Goal: Information Seeking & Learning: Learn about a topic

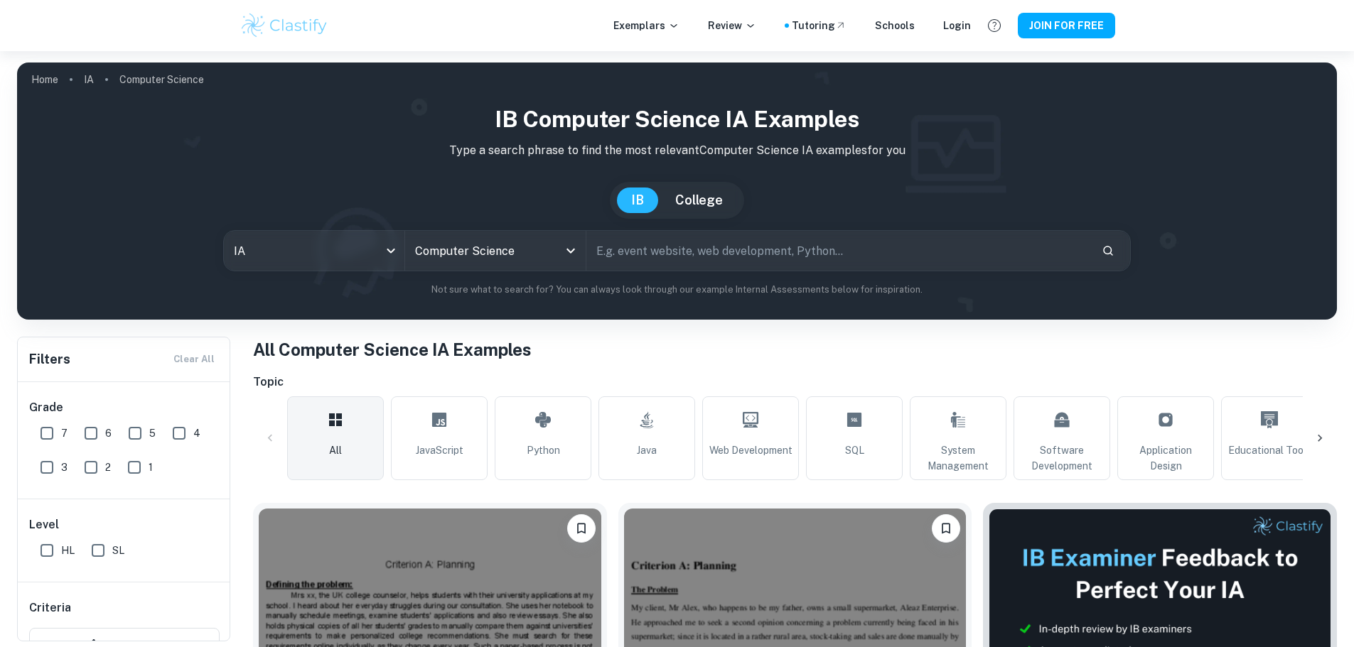
click at [36, 426] on input "7" at bounding box center [47, 433] width 28 height 28
checkbox input "true"
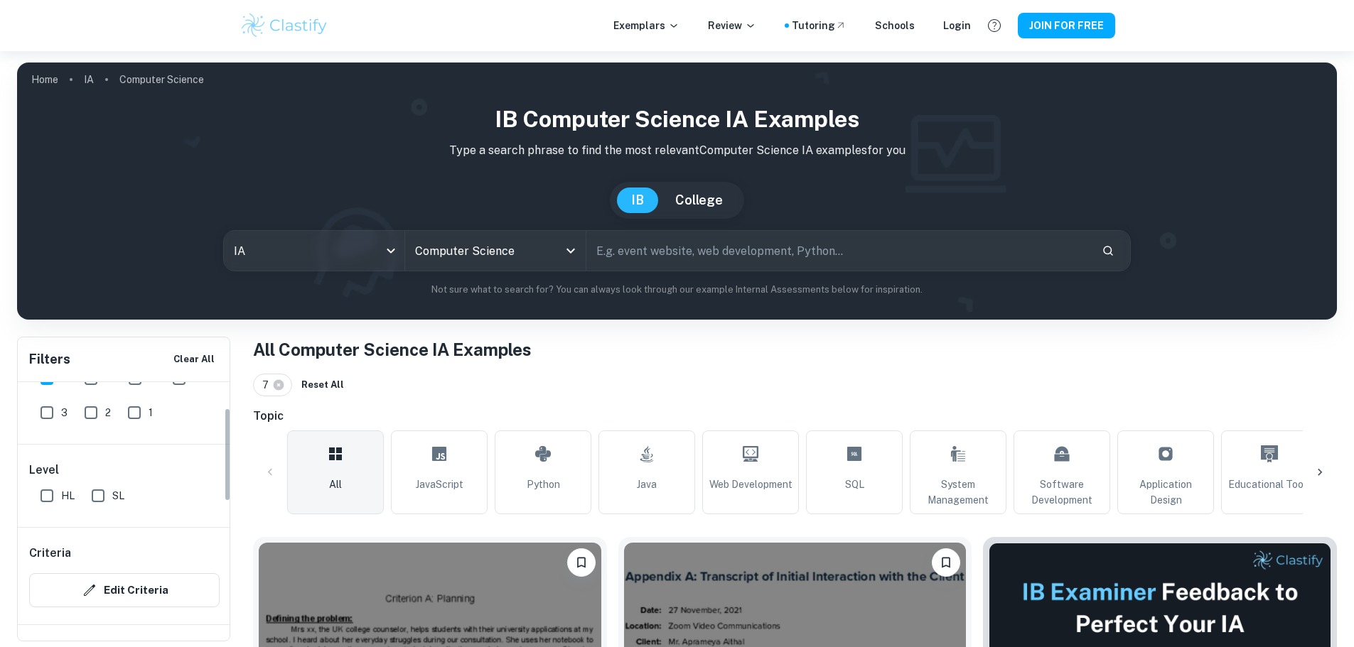
scroll to position [71, 0]
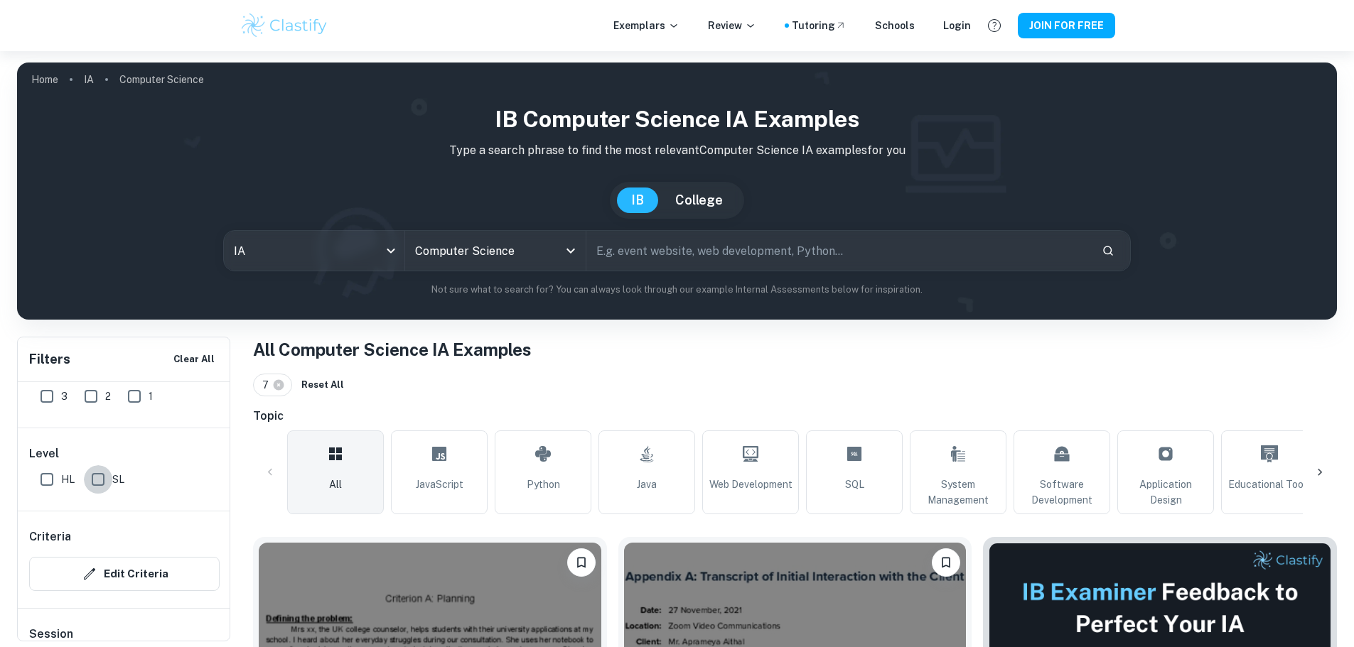
click at [99, 480] on input "SL" at bounding box center [98, 479] width 28 height 28
checkbox input "true"
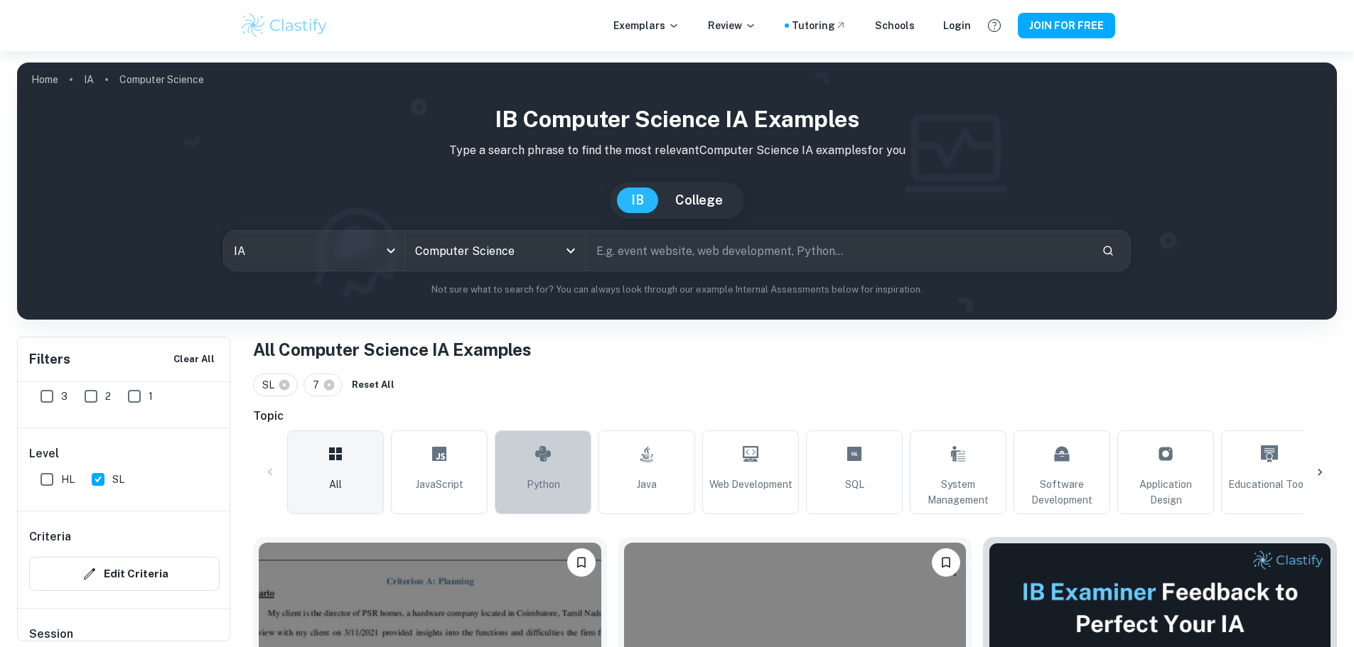
click at [544, 458] on icon at bounding box center [543, 454] width 16 height 16
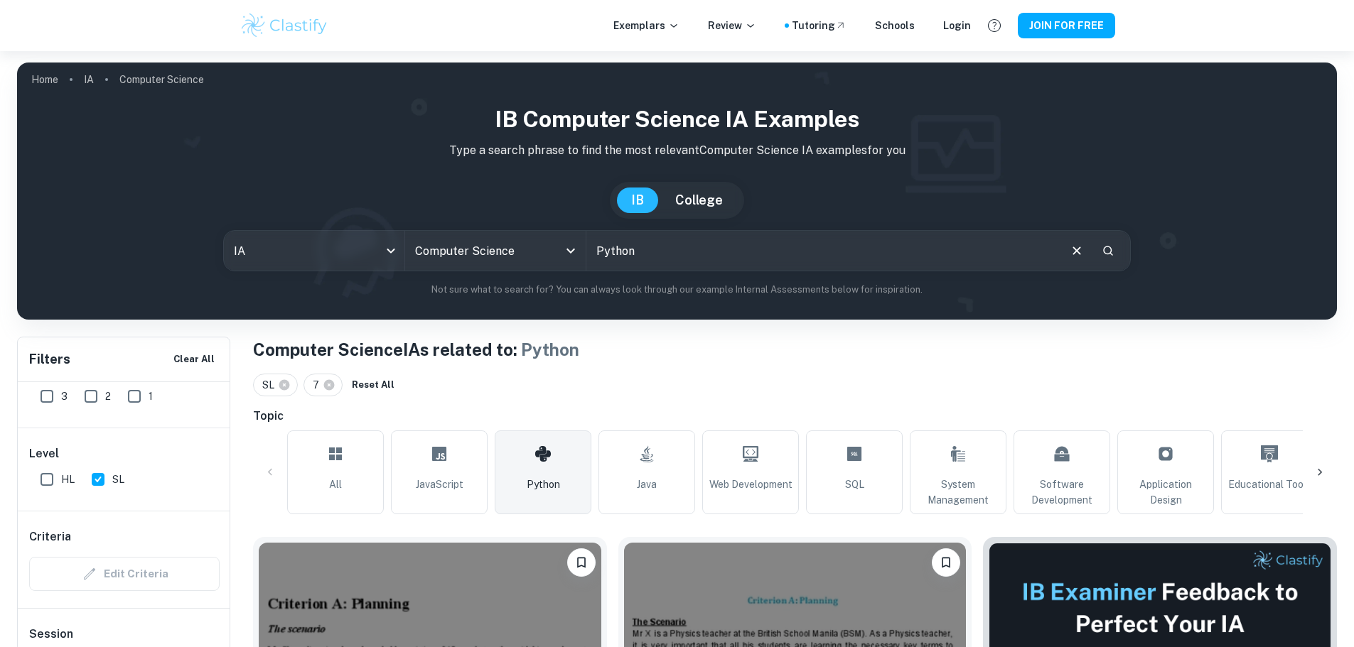
scroll to position [284, 0]
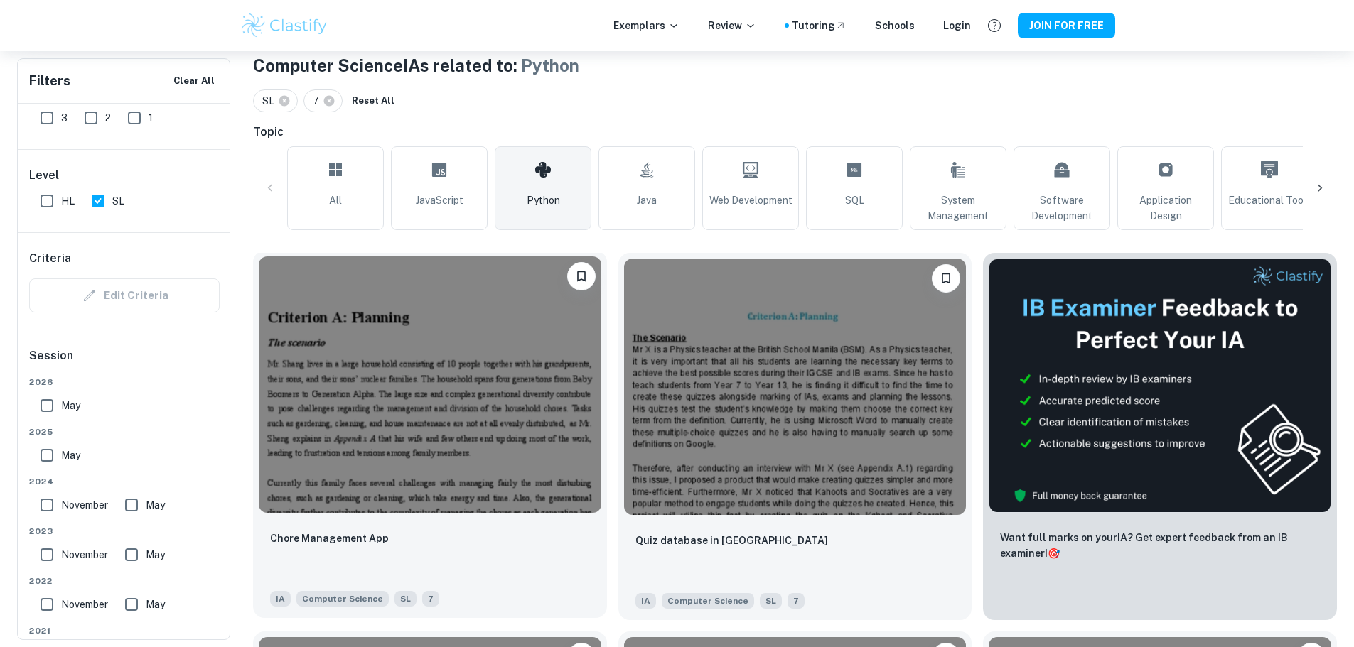
click at [360, 376] on img at bounding box center [430, 385] width 342 height 257
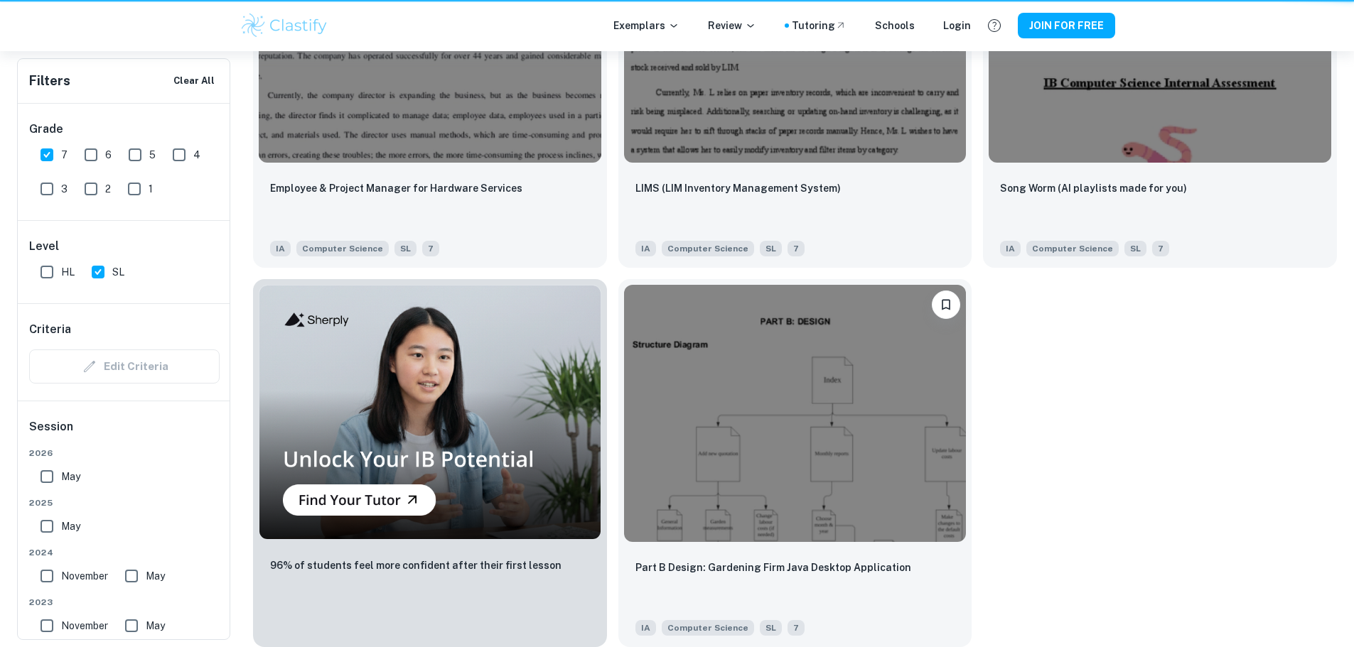
scroll to position [284, 0]
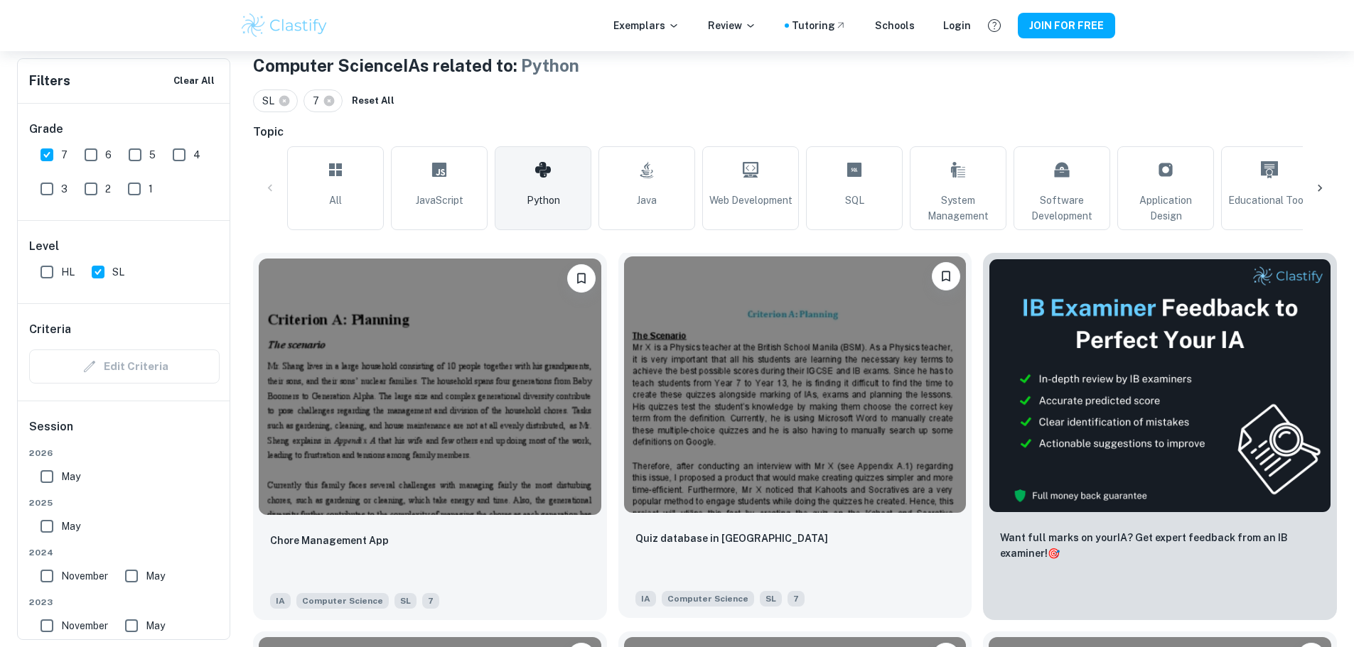
click at [780, 409] on img at bounding box center [795, 385] width 342 height 257
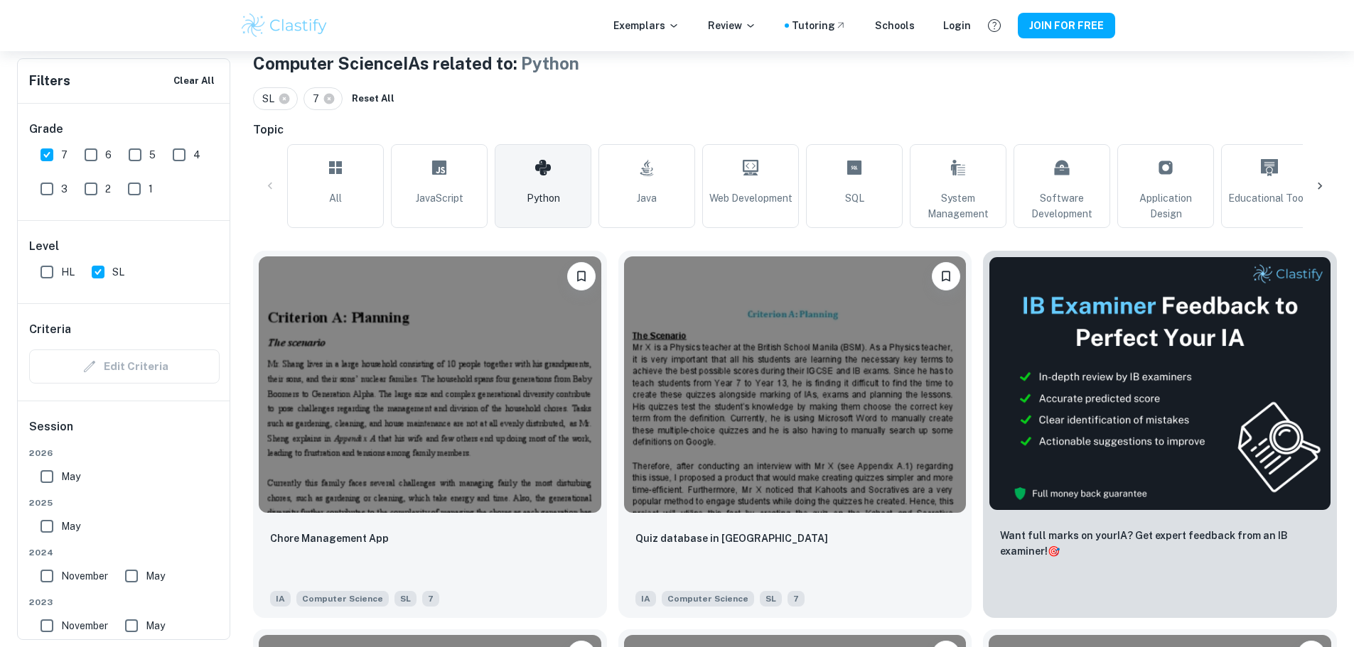
scroll to position [500, 0]
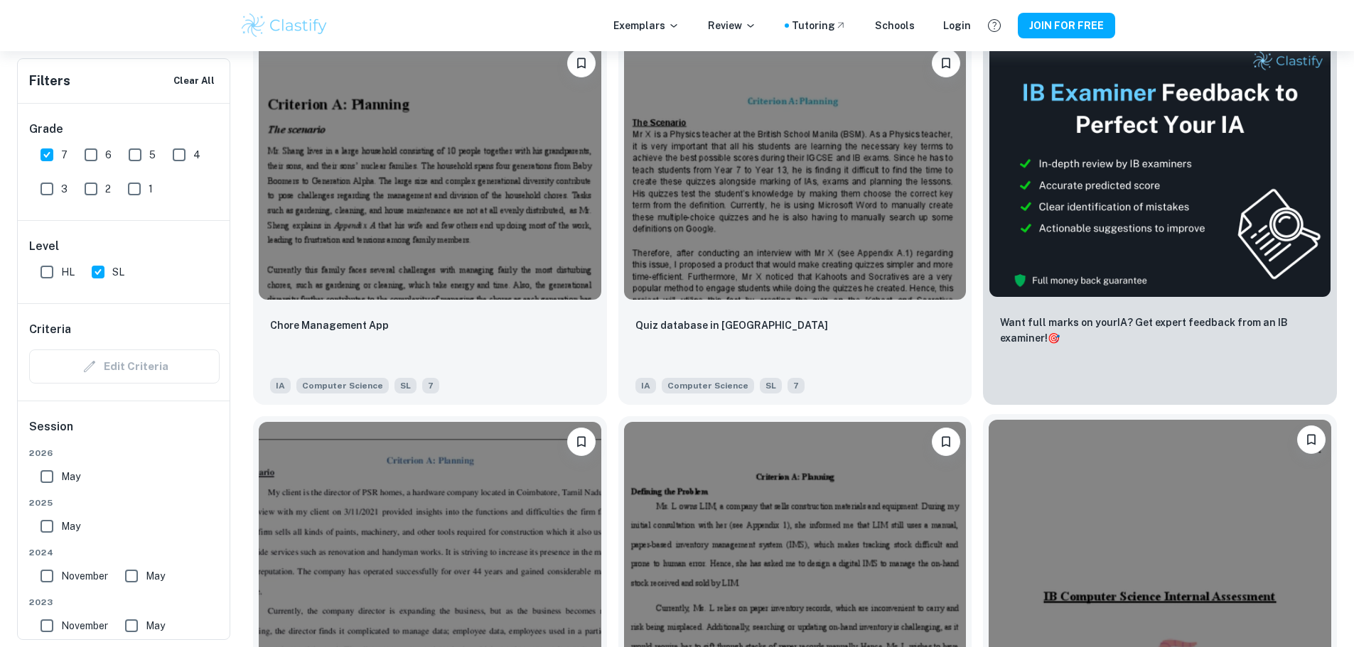
click at [988, 479] on img at bounding box center [1159, 548] width 342 height 257
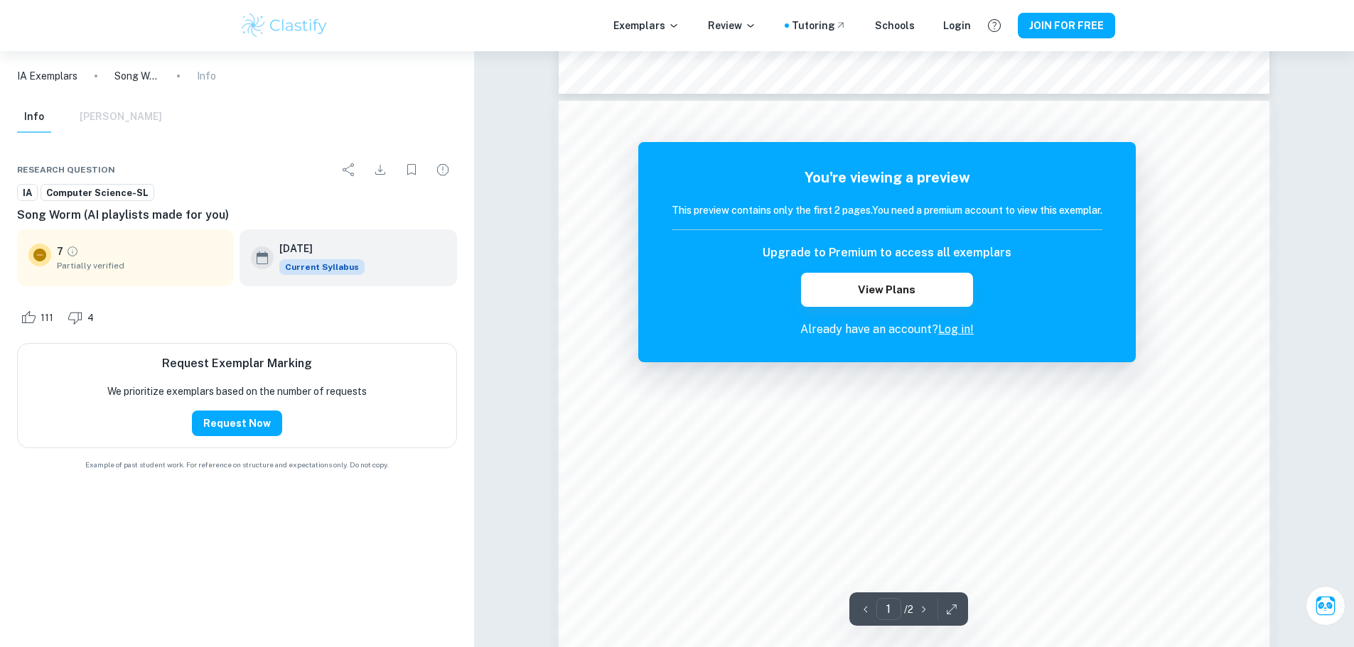
scroll to position [1350, 0]
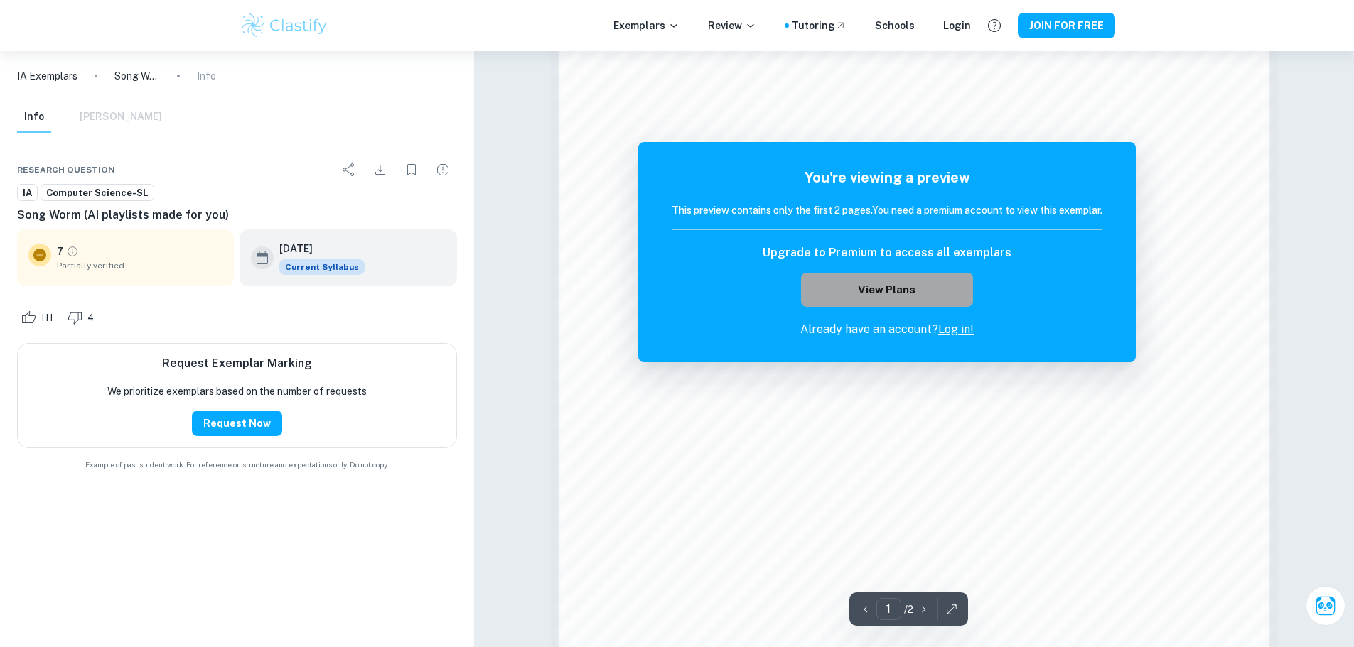
click at [827, 286] on button "View Plans" at bounding box center [887, 290] width 172 height 34
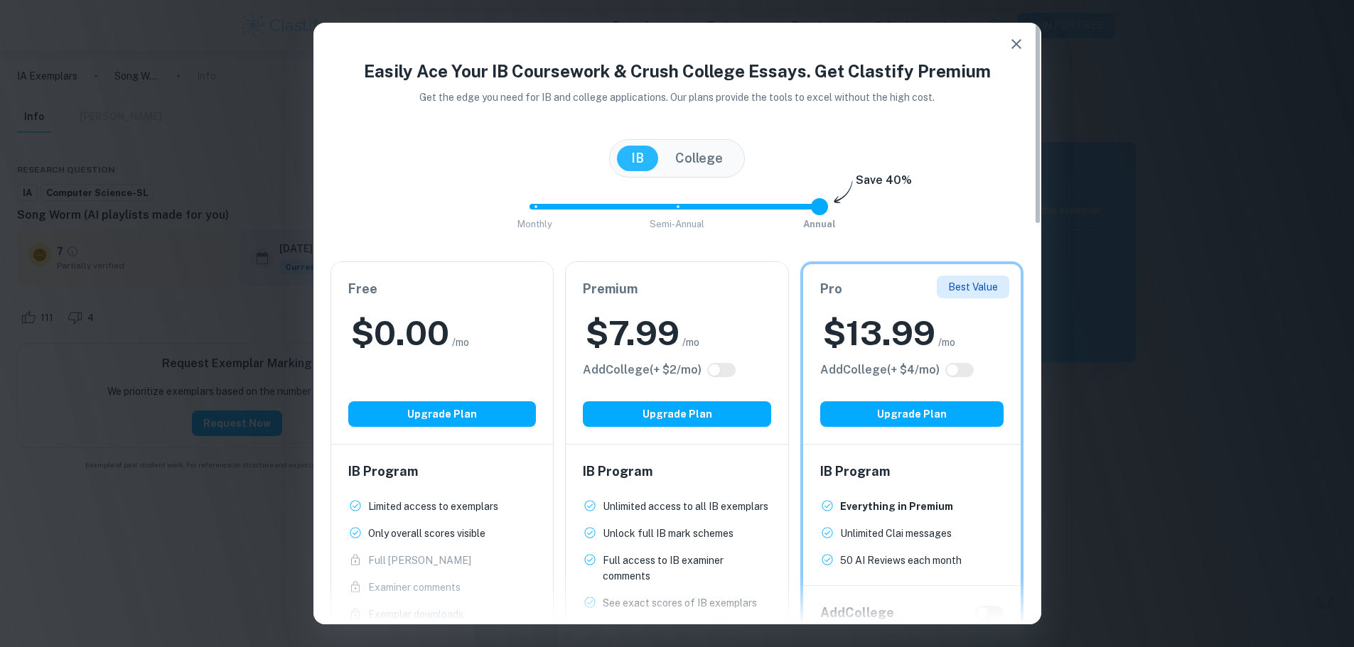
click at [1015, 43] on icon "button" at bounding box center [1016, 44] width 10 height 10
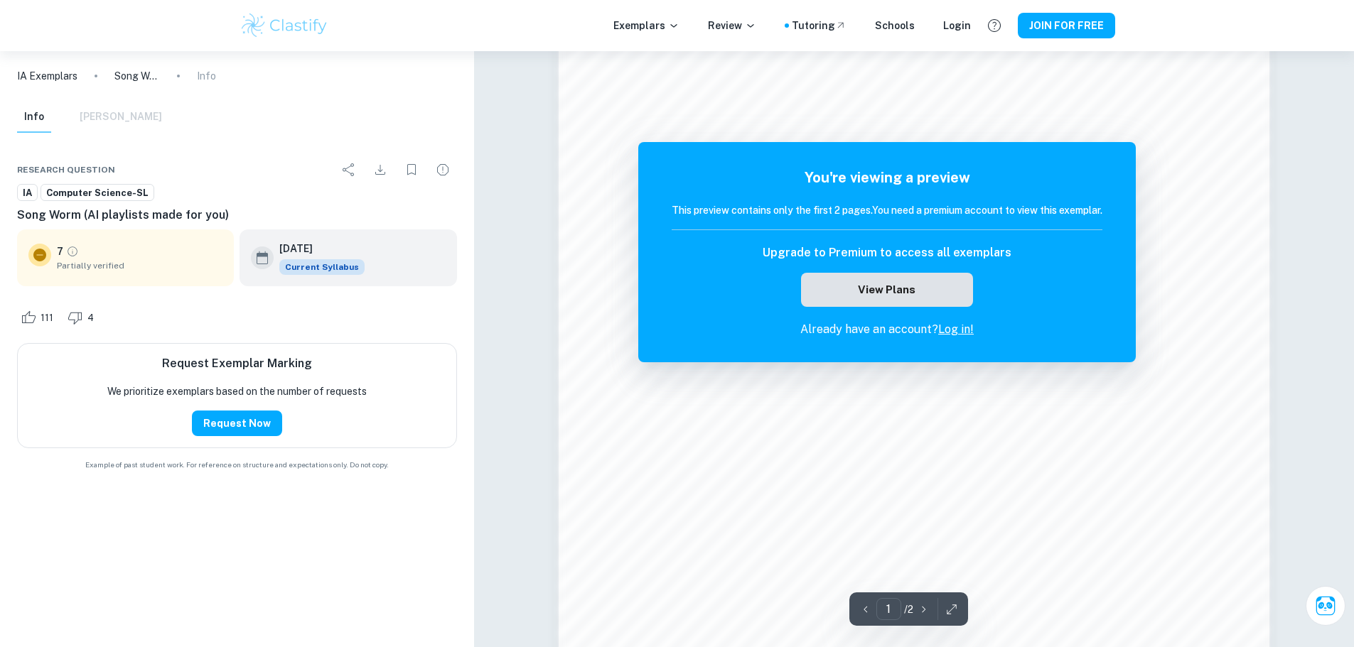
click at [946, 284] on button "View Plans" at bounding box center [887, 290] width 172 height 34
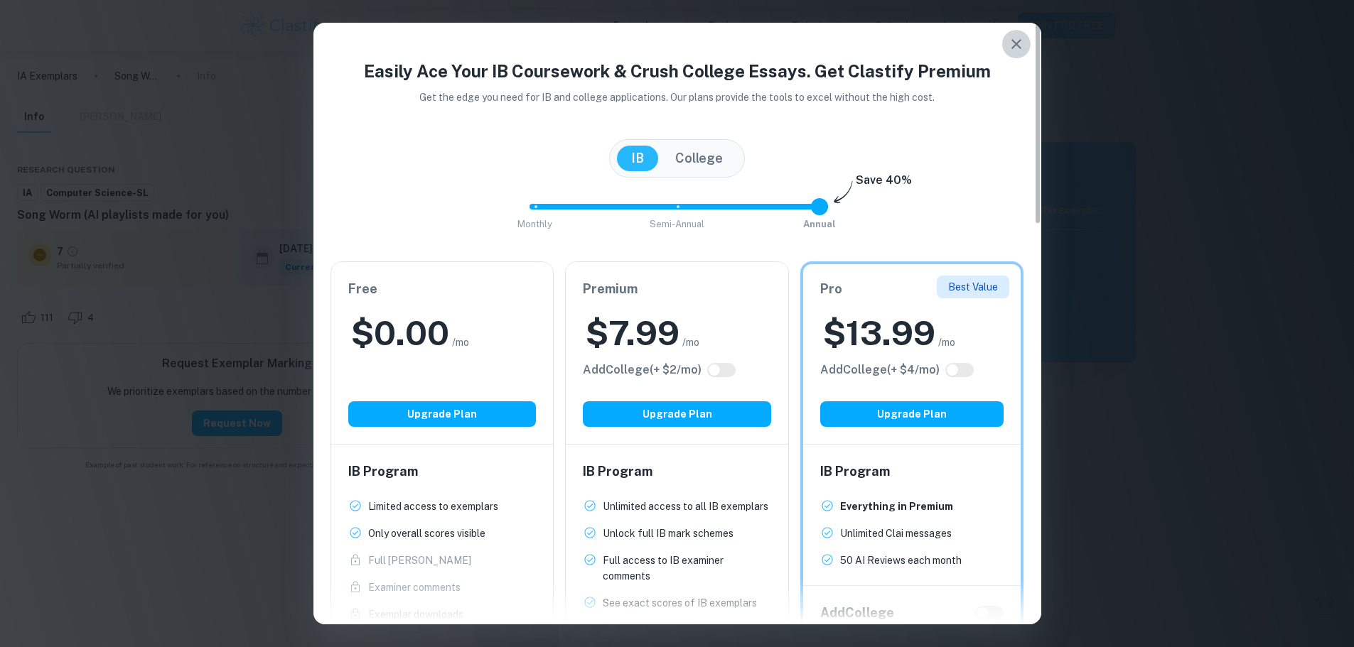
click at [1017, 46] on icon "button" at bounding box center [1016, 44] width 17 height 17
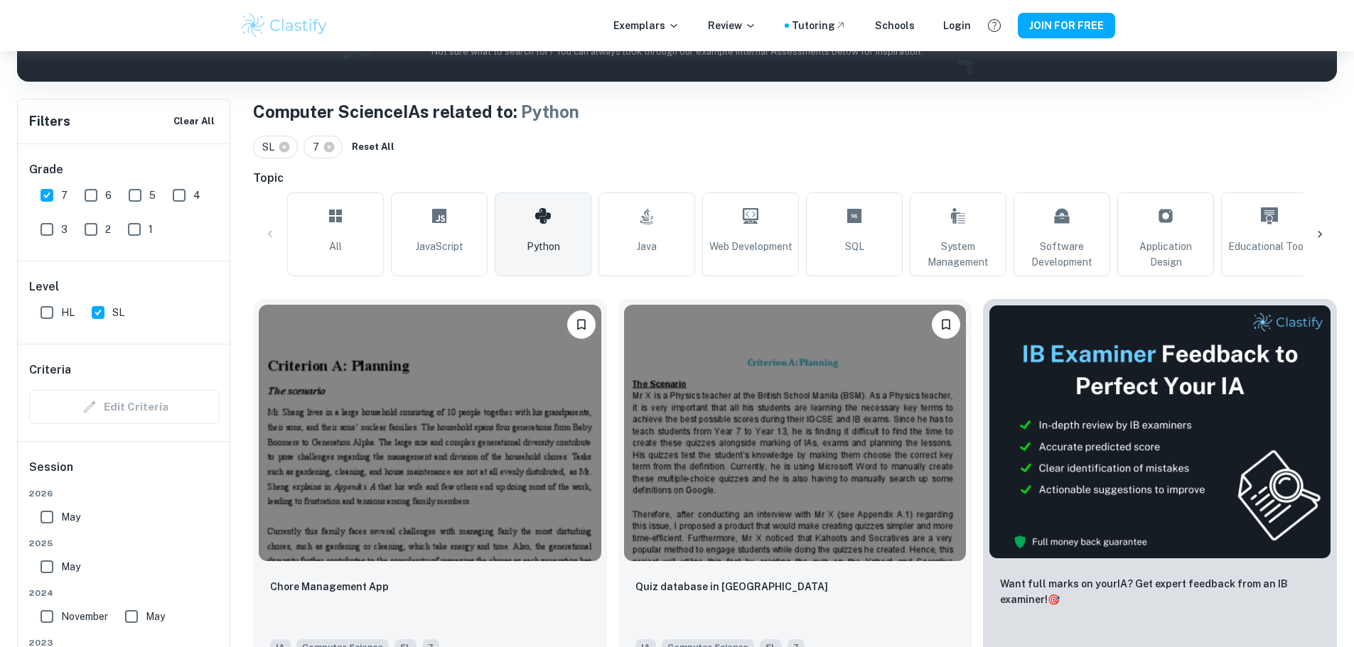
scroll to position [357, 0]
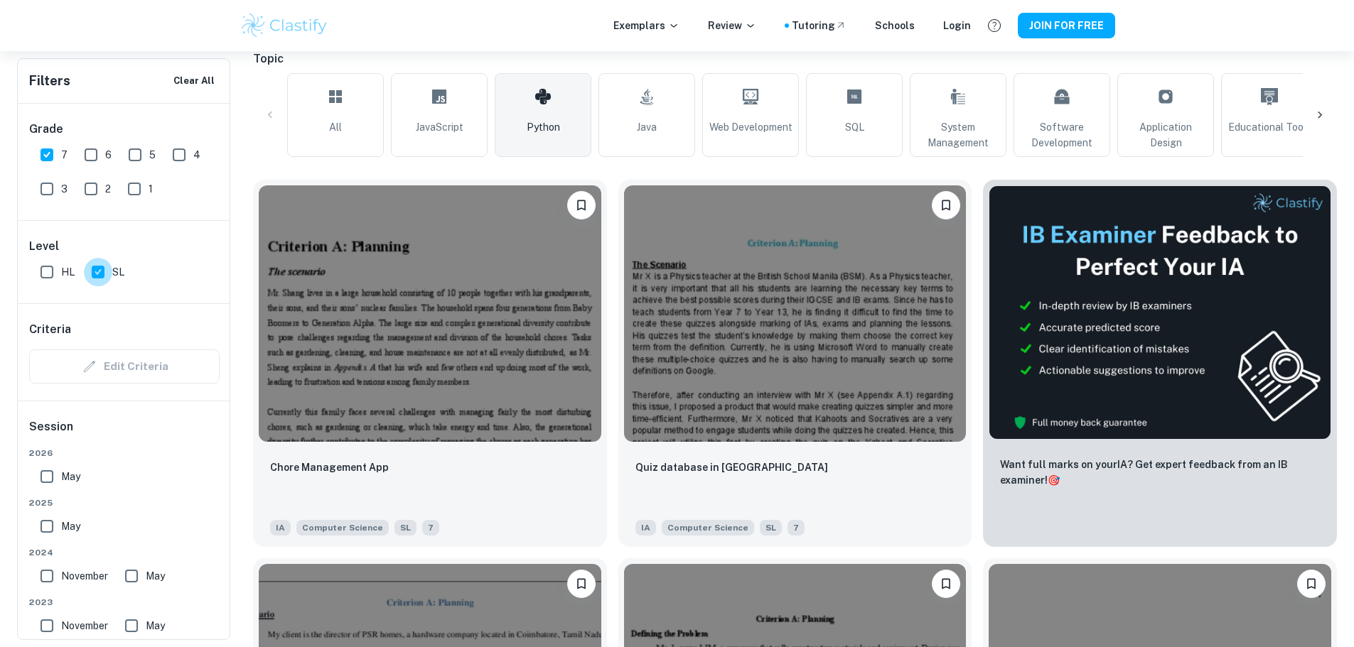
click at [99, 264] on input "SL" at bounding box center [98, 272] width 28 height 28
checkbox input "false"
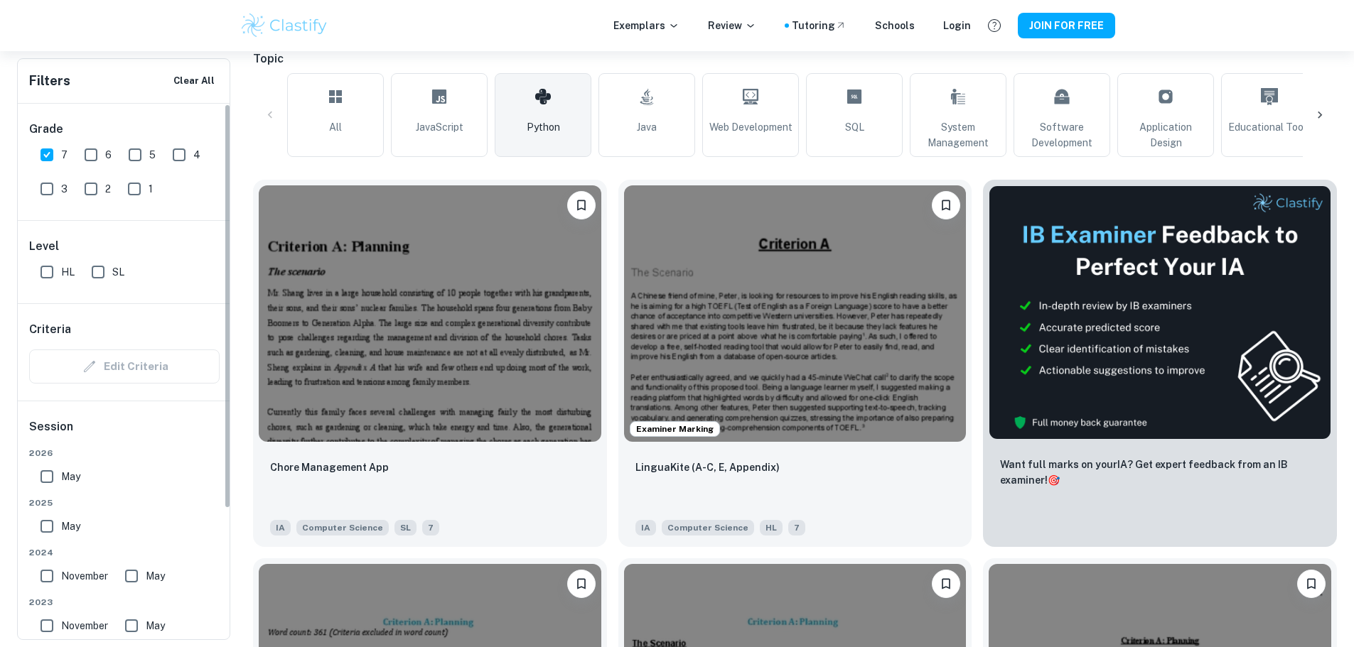
click at [56, 153] on input "7" at bounding box center [47, 155] width 28 height 28
checkbox input "false"
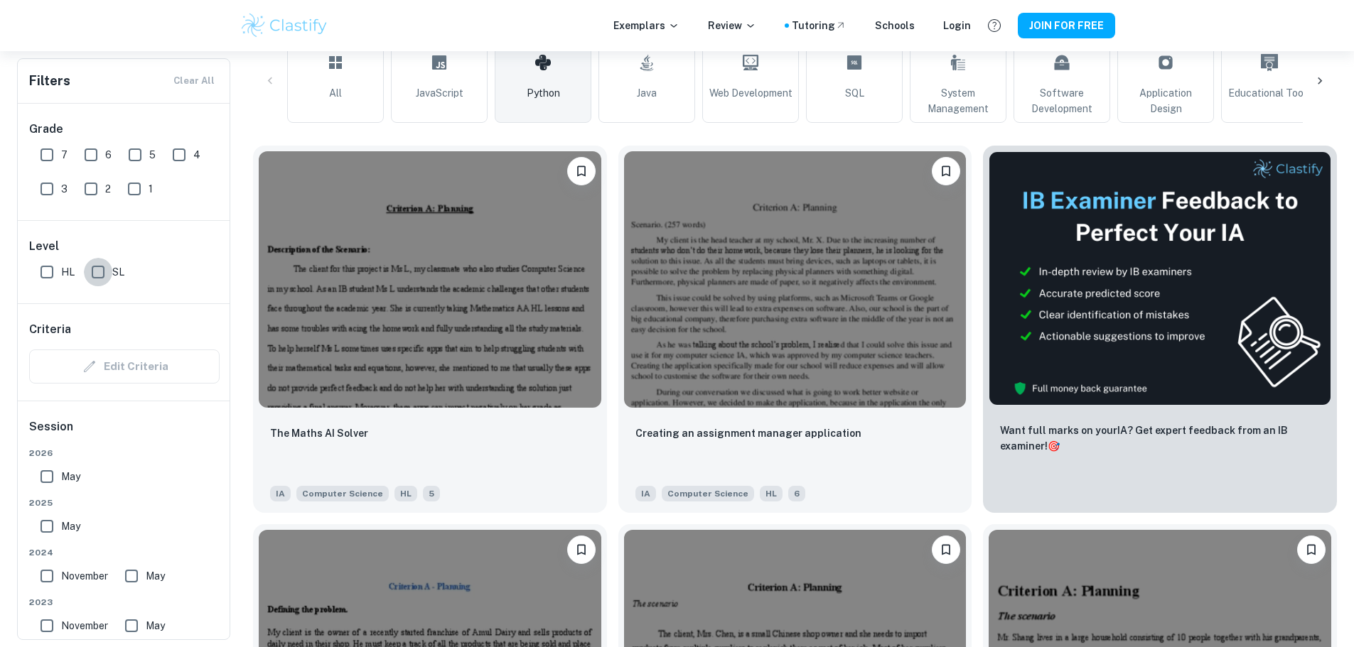
click at [93, 278] on input "SL" at bounding box center [98, 272] width 28 height 28
checkbox input "true"
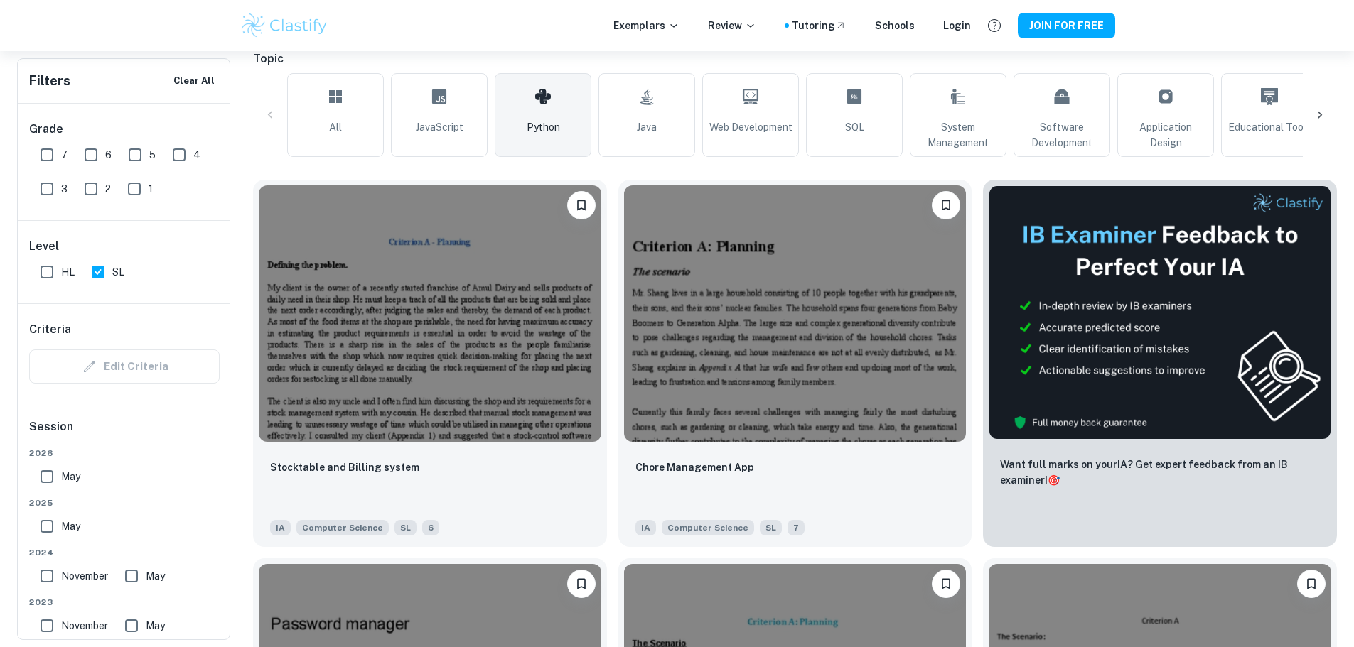
click at [541, 111] on icon at bounding box center [542, 97] width 17 height 34
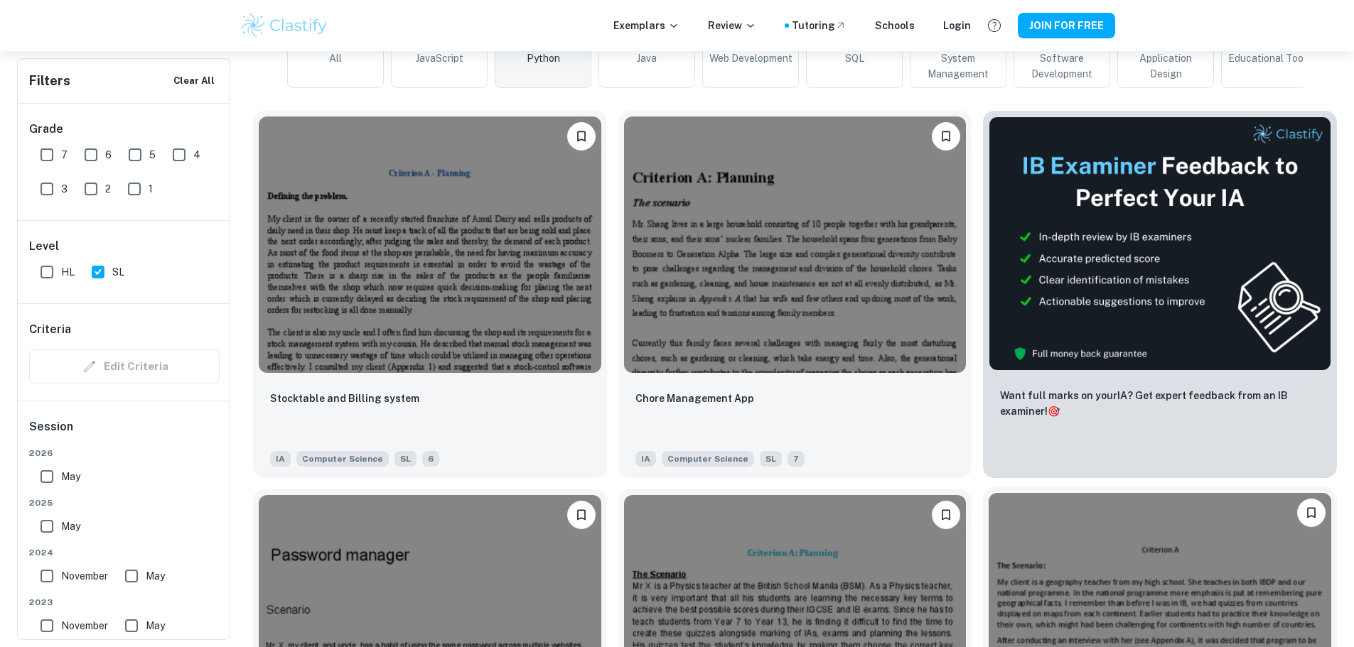
scroll to position [284, 0]
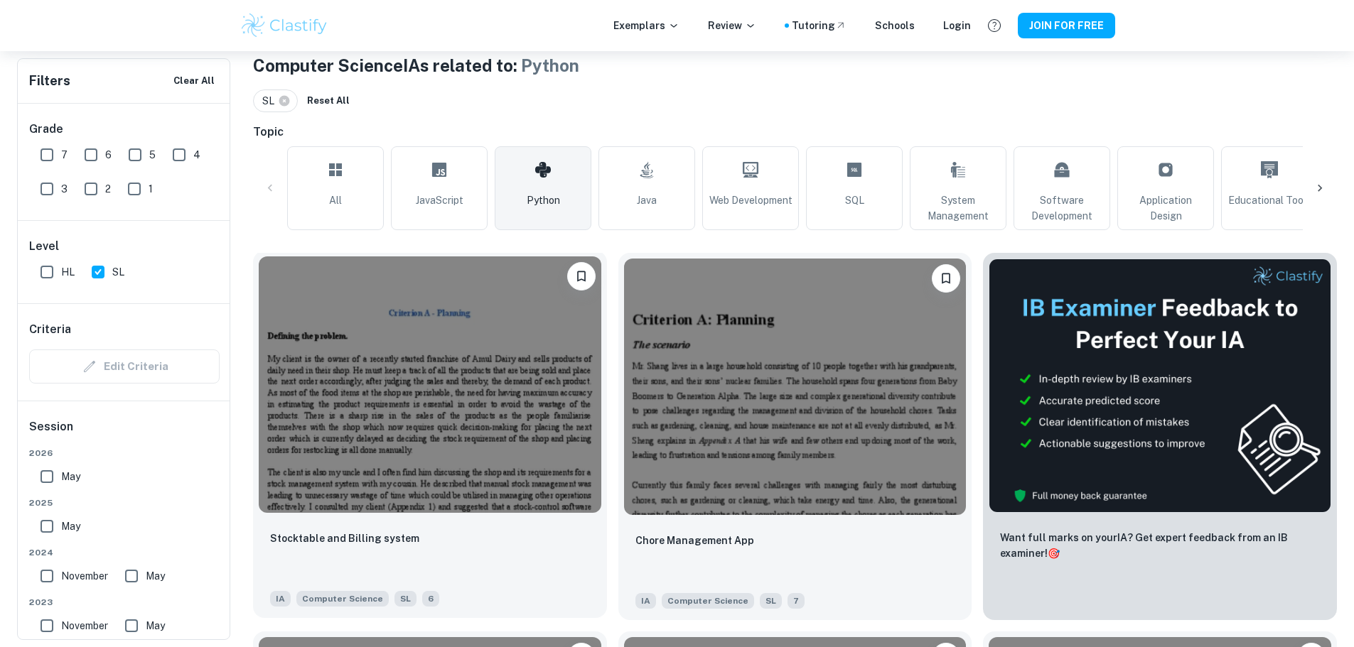
click at [464, 355] on img at bounding box center [430, 385] width 342 height 257
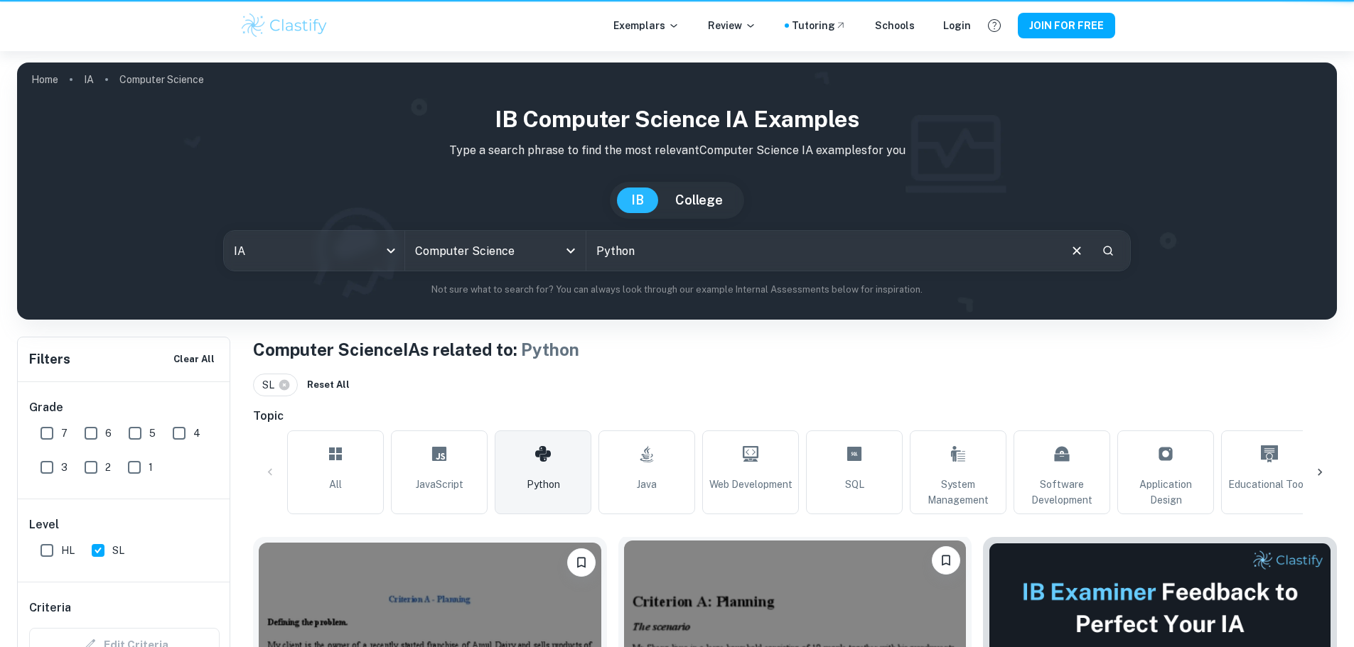
scroll to position [284, 0]
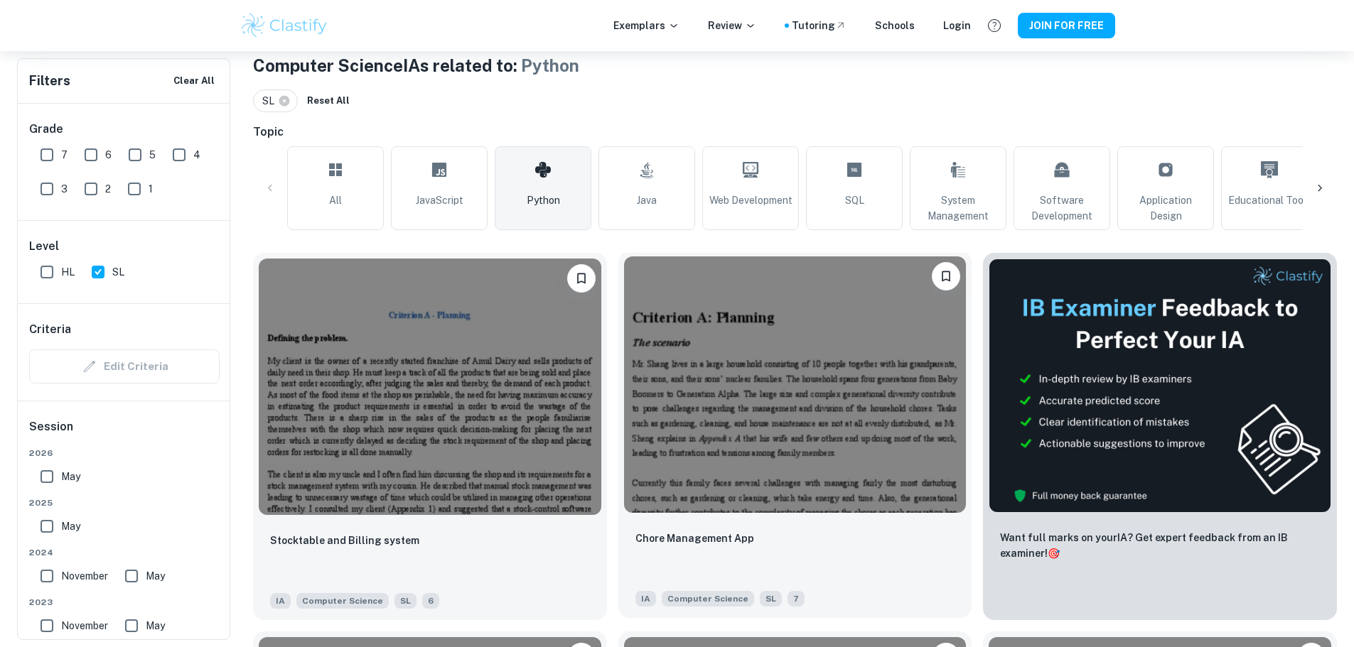
click at [659, 372] on img at bounding box center [795, 385] width 342 height 257
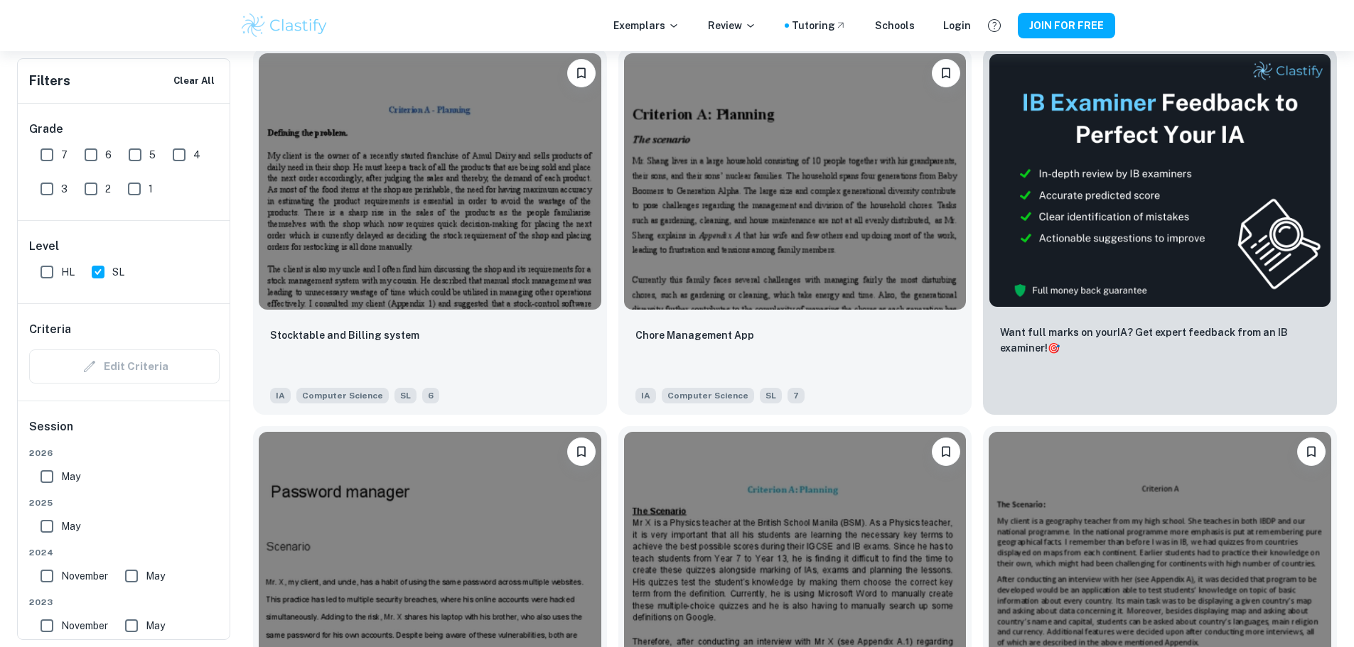
scroll to position [497, 0]
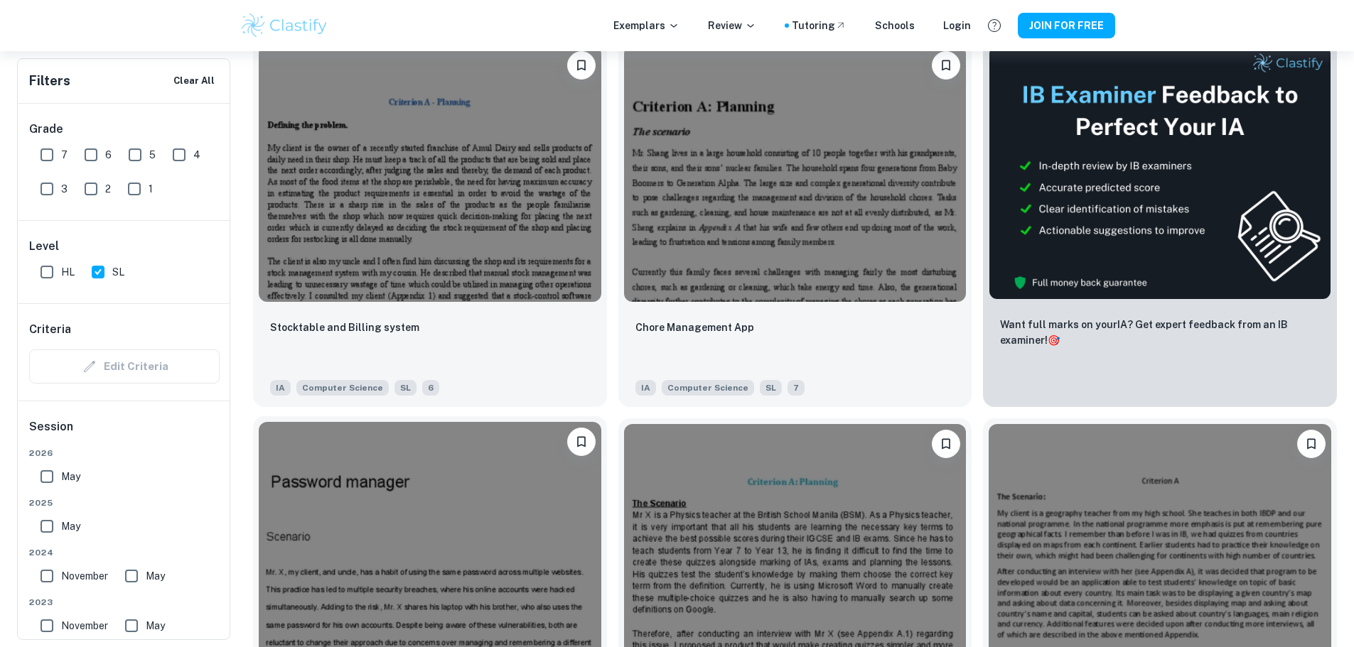
click at [601, 422] on img at bounding box center [430, 550] width 342 height 257
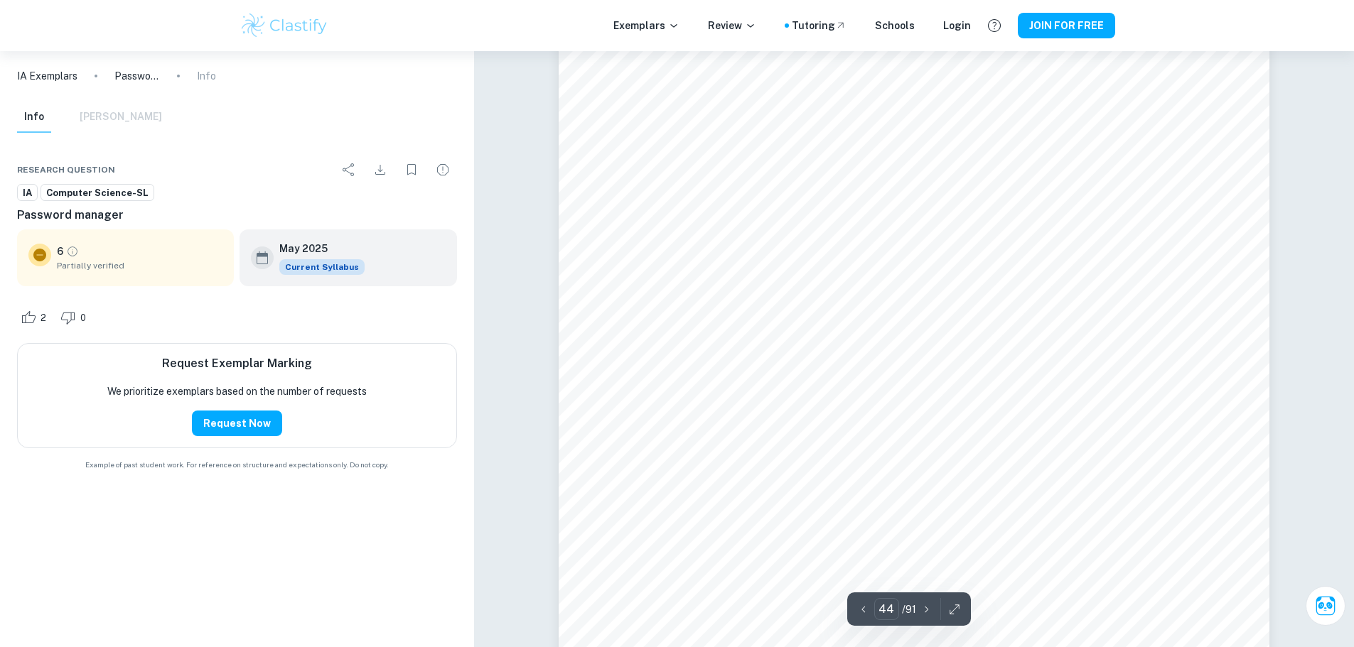
scroll to position [40928, 0]
type input "43"
